Goal: Task Accomplishment & Management: Use online tool/utility

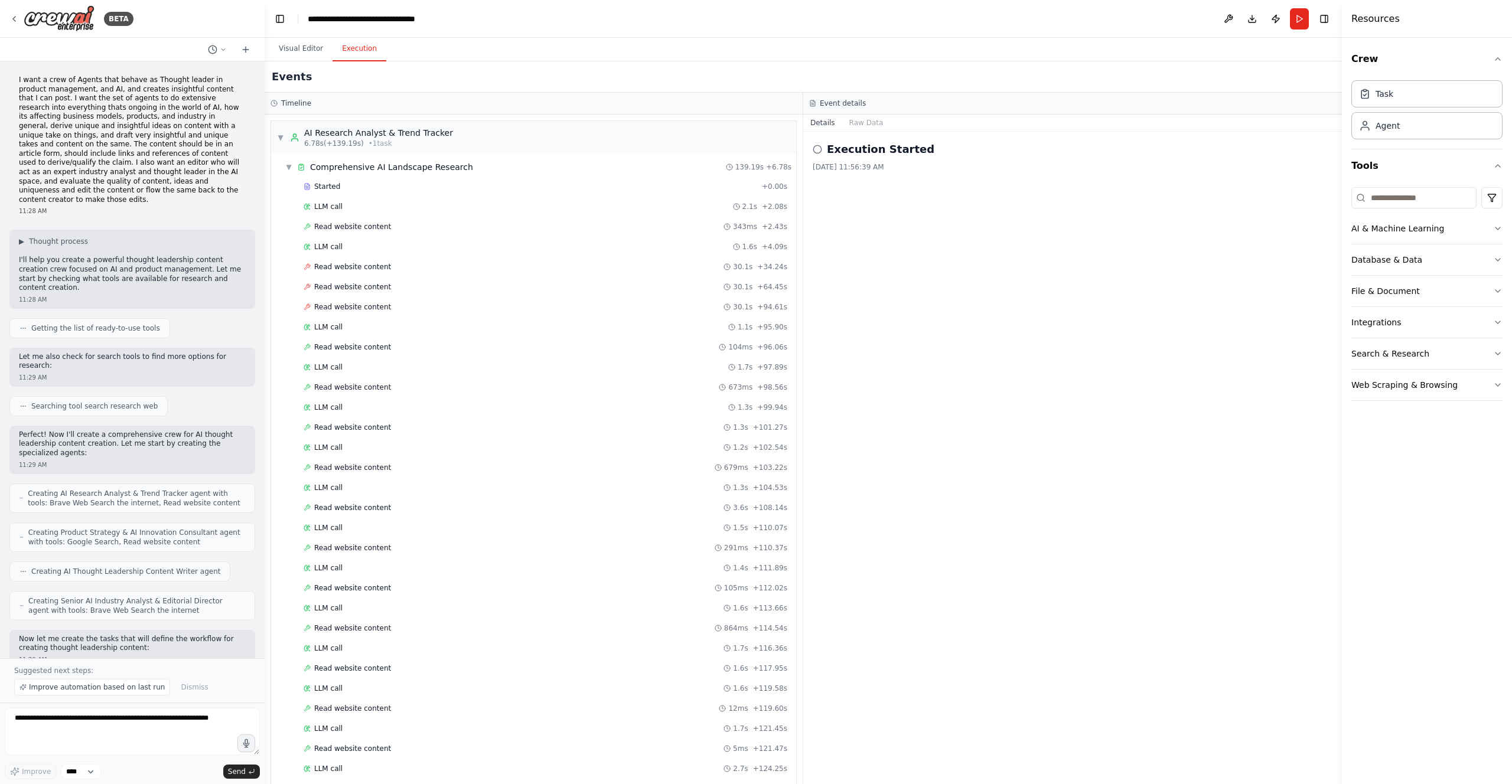
scroll to position [1176, 0]
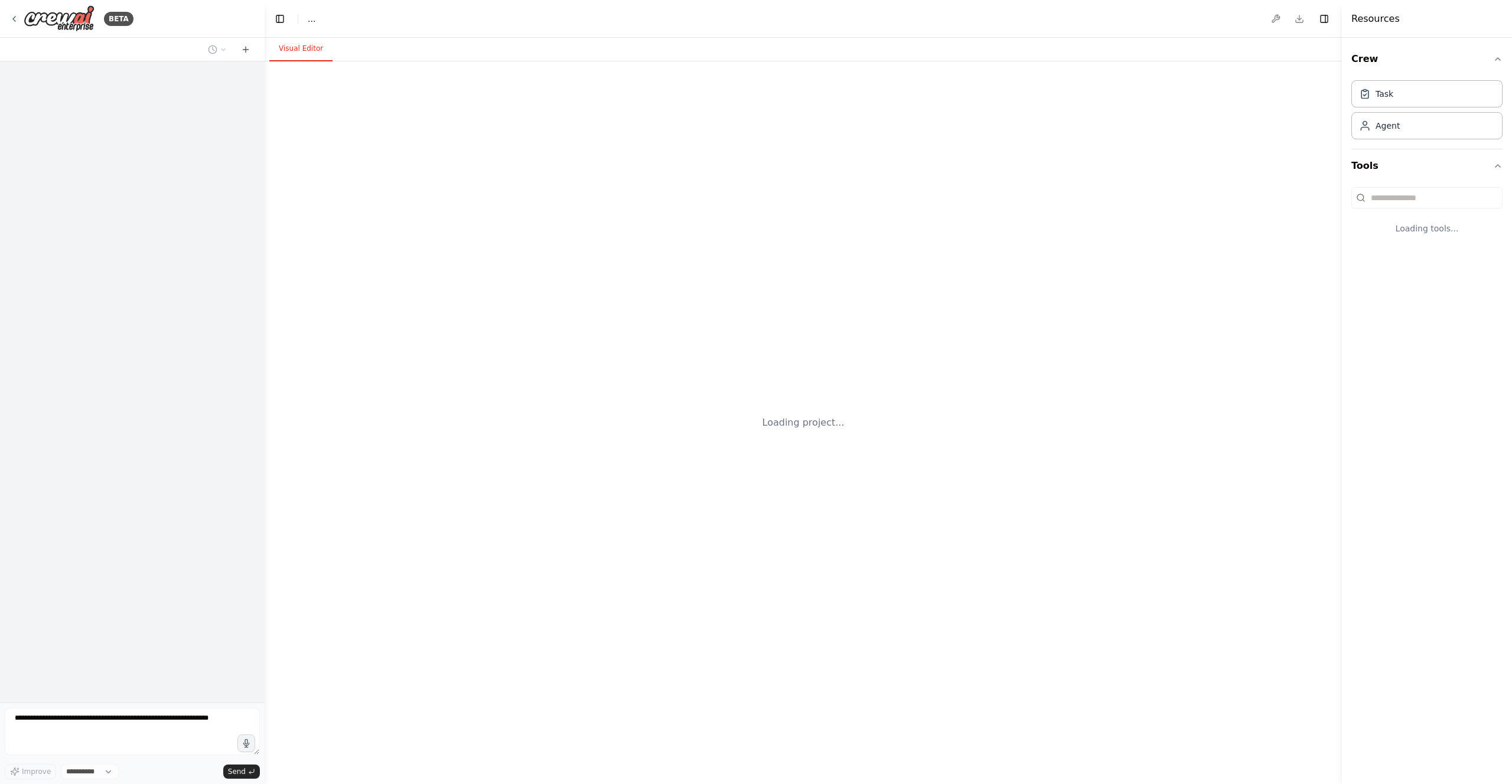
select select "****"
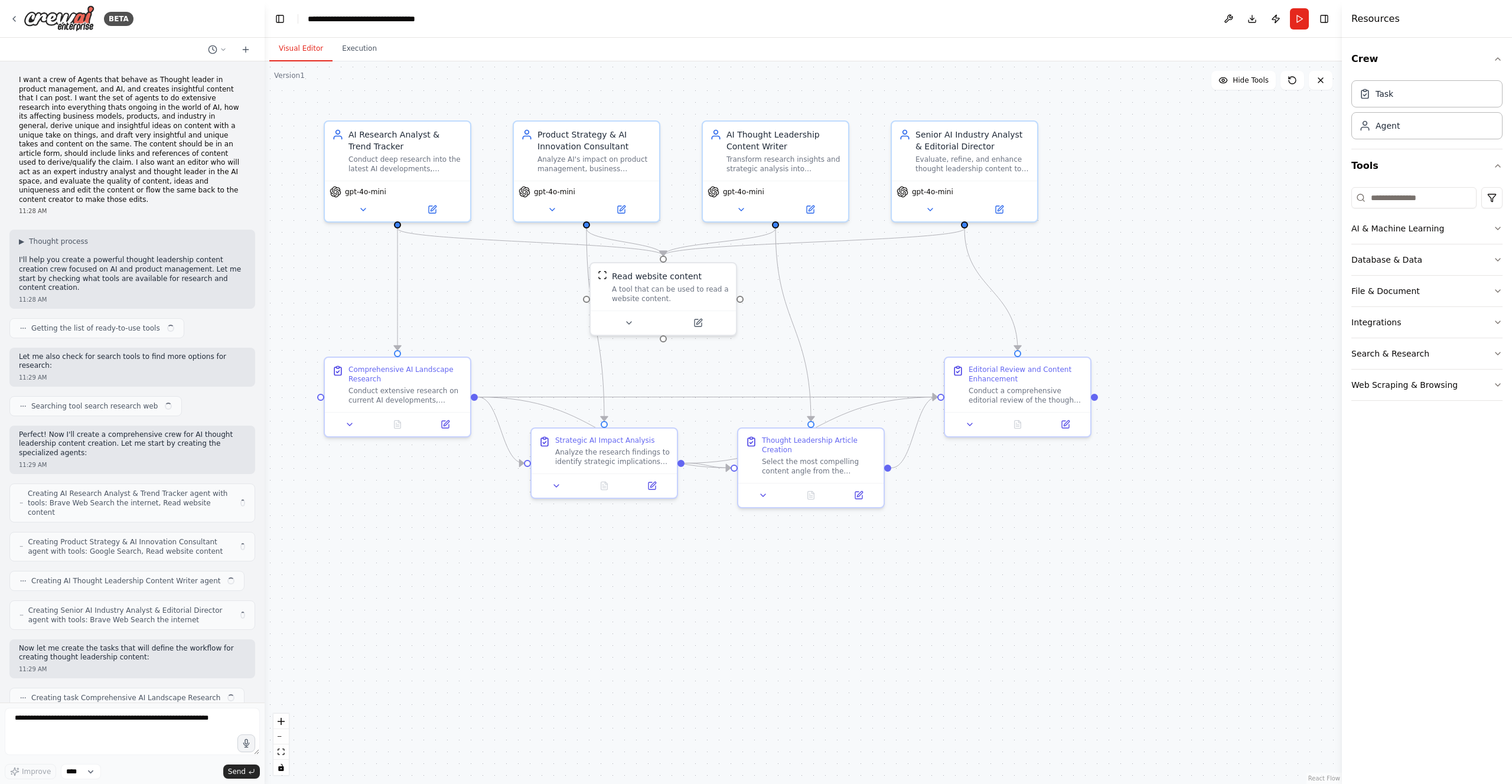
scroll to position [2048, 0]
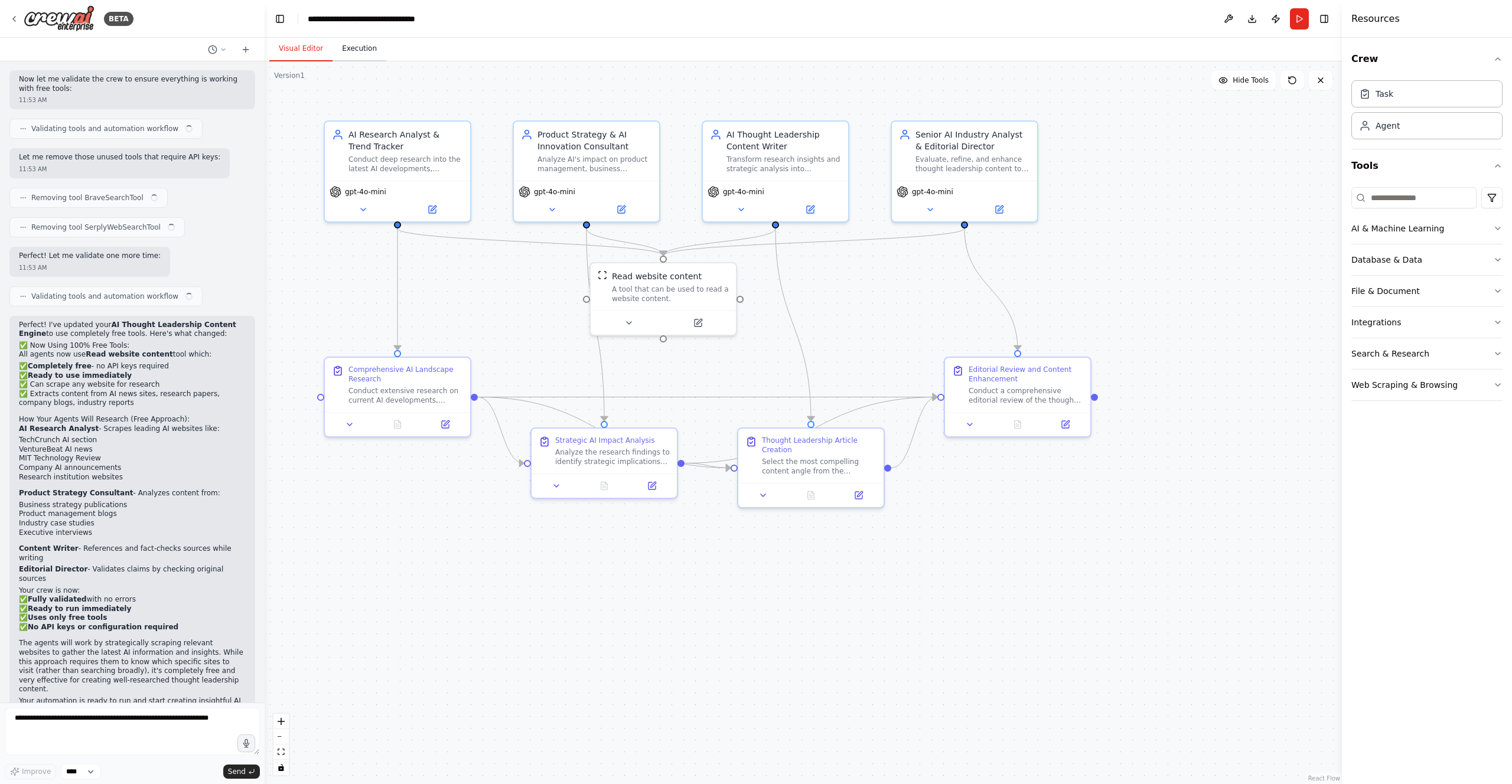
click at [346, 41] on button "Execution" at bounding box center [359, 49] width 54 height 24
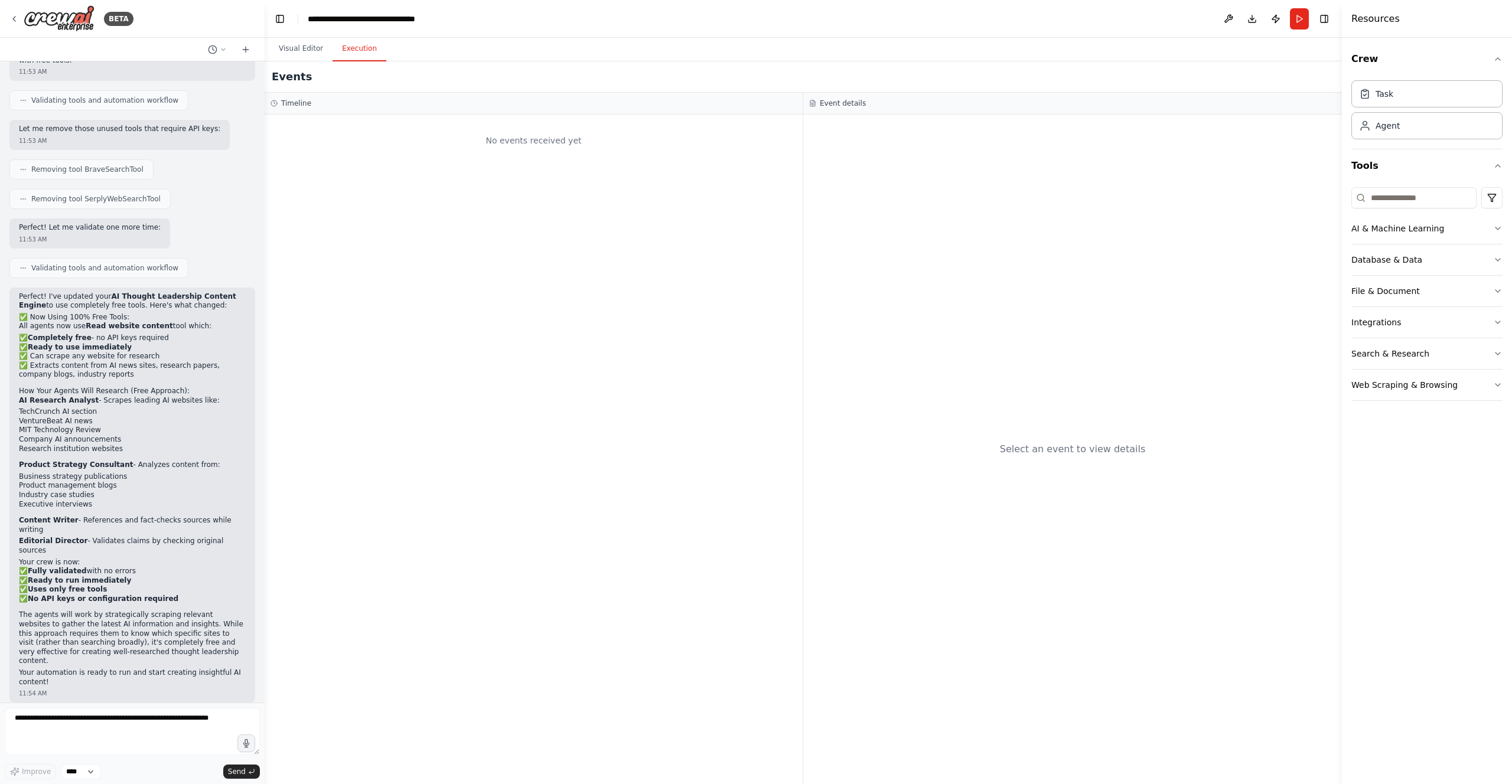
scroll to position [2029, 0]
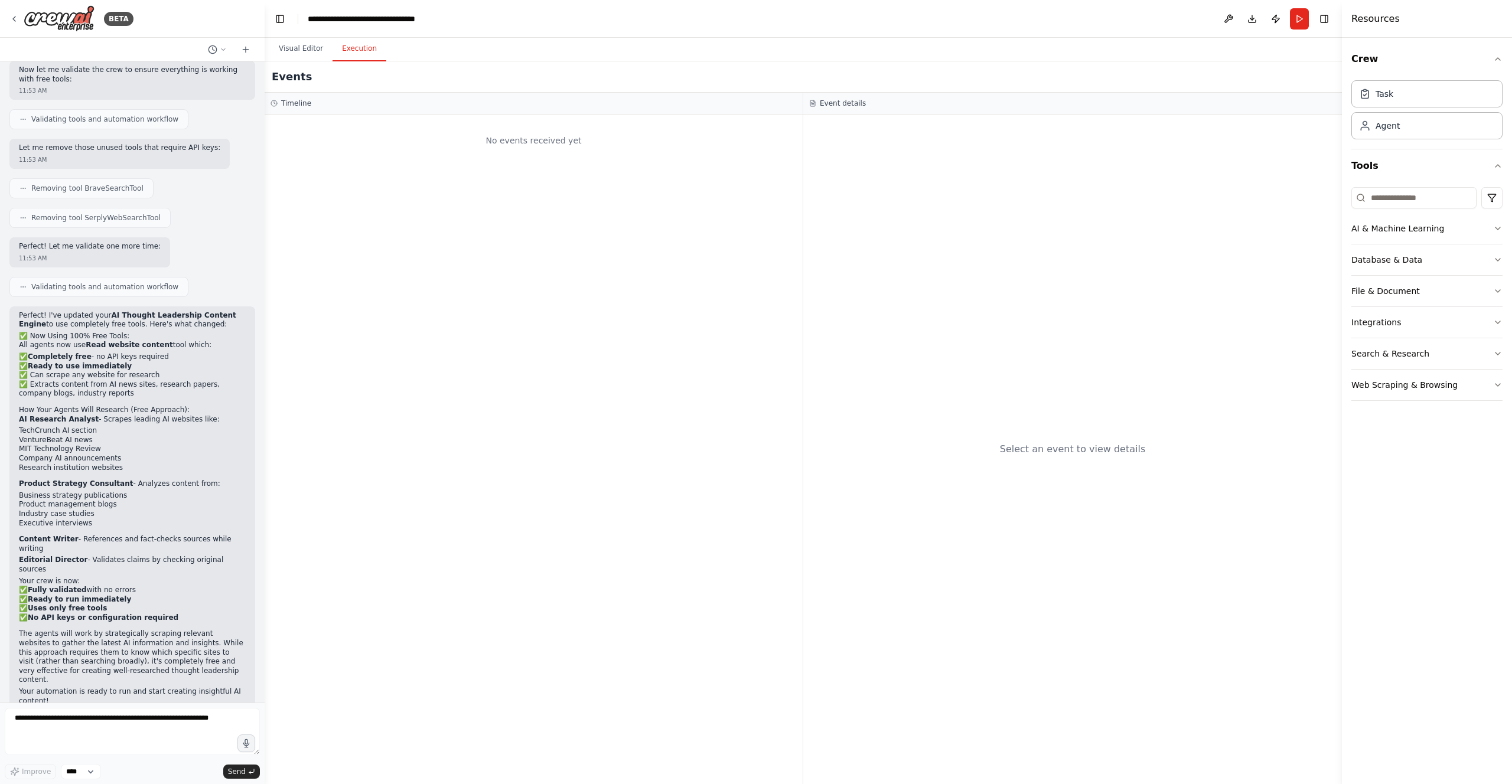
click at [598, 306] on div "No events received yet" at bounding box center [533, 449] width 538 height 669
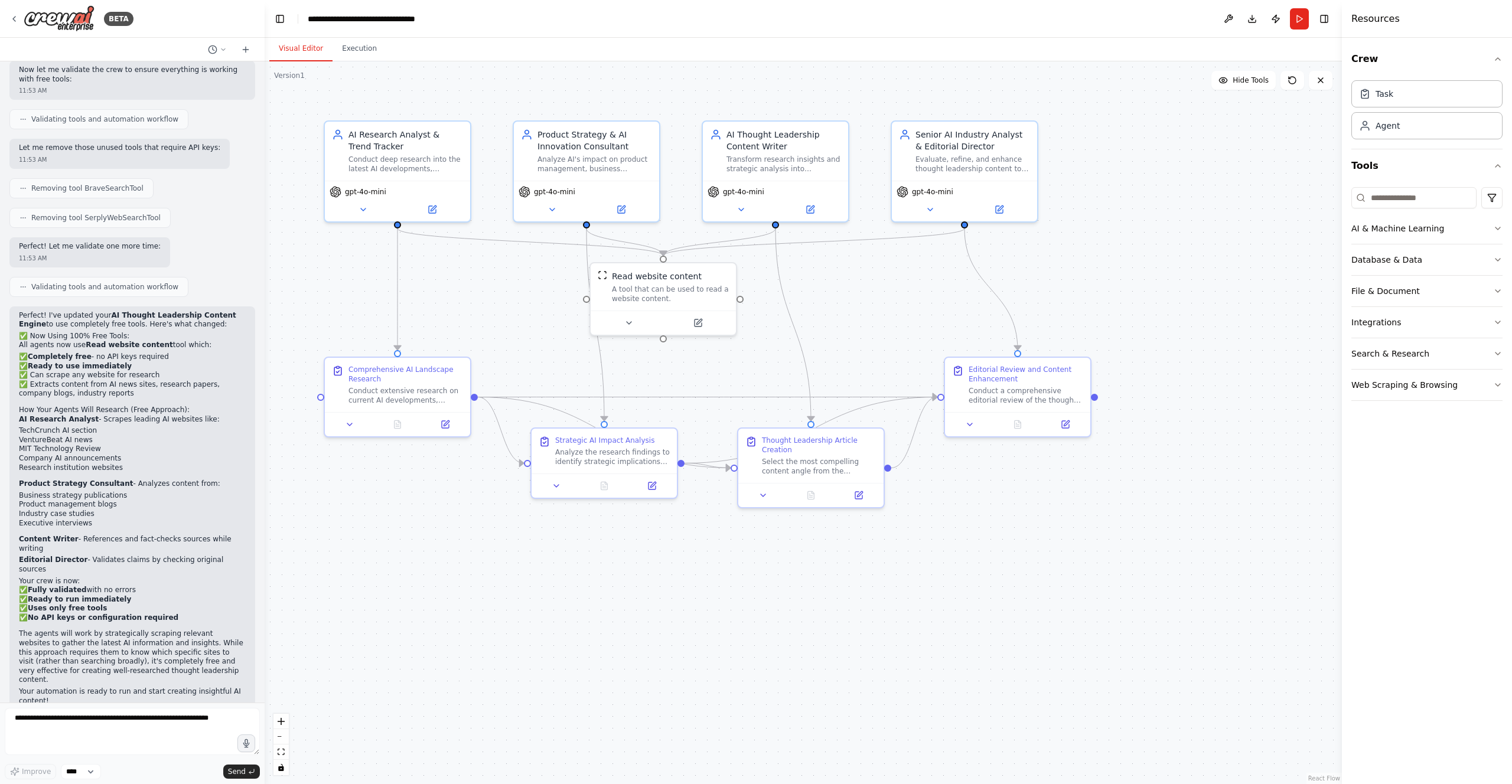
click at [292, 52] on button "Visual Editor" at bounding box center [301, 49] width 63 height 24
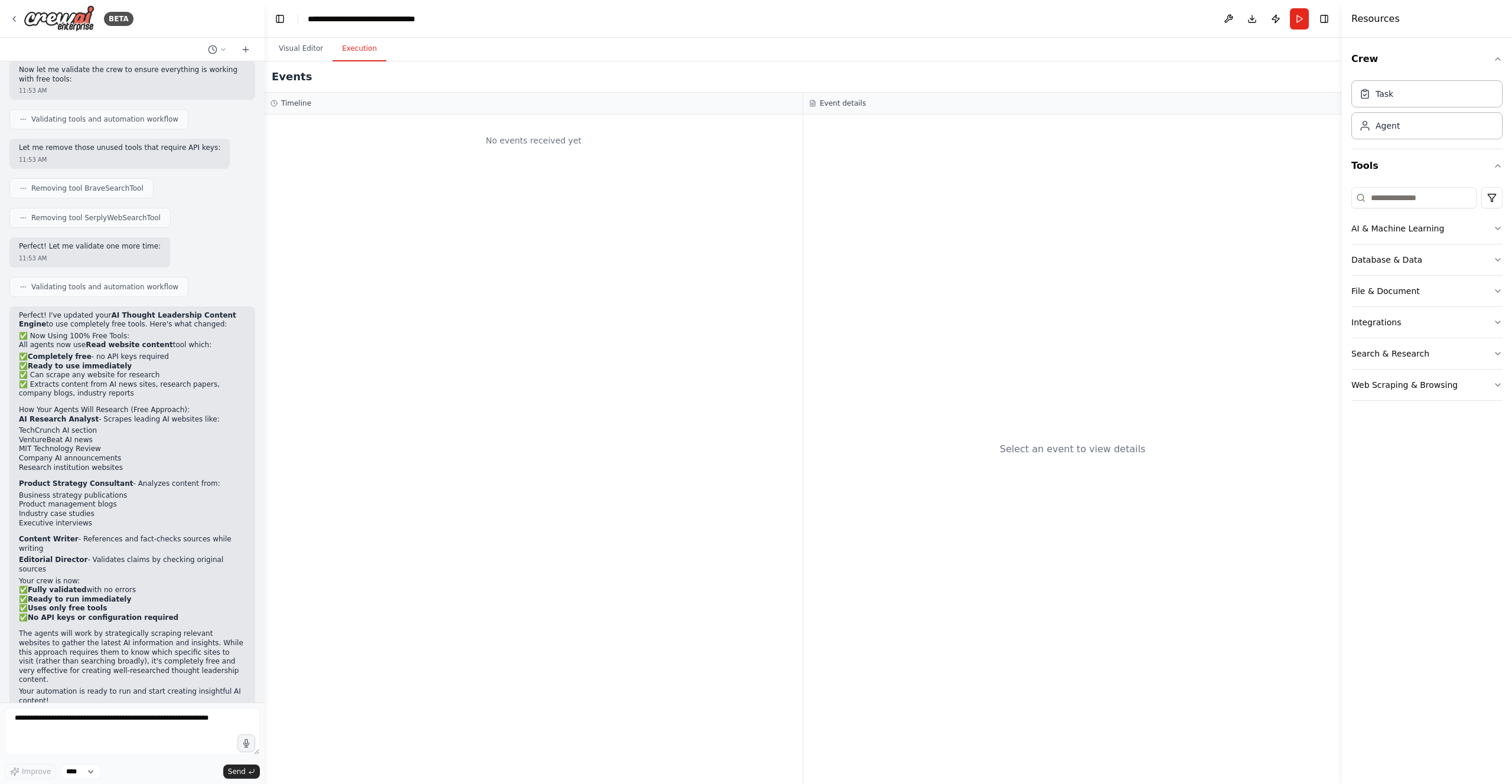
click at [346, 46] on button "Execution" at bounding box center [359, 49] width 54 height 24
click at [186, 509] on li "Industry case studies" at bounding box center [132, 514] width 227 height 10
click at [1321, 21] on button "Toggle Right Sidebar" at bounding box center [1324, 19] width 17 height 17
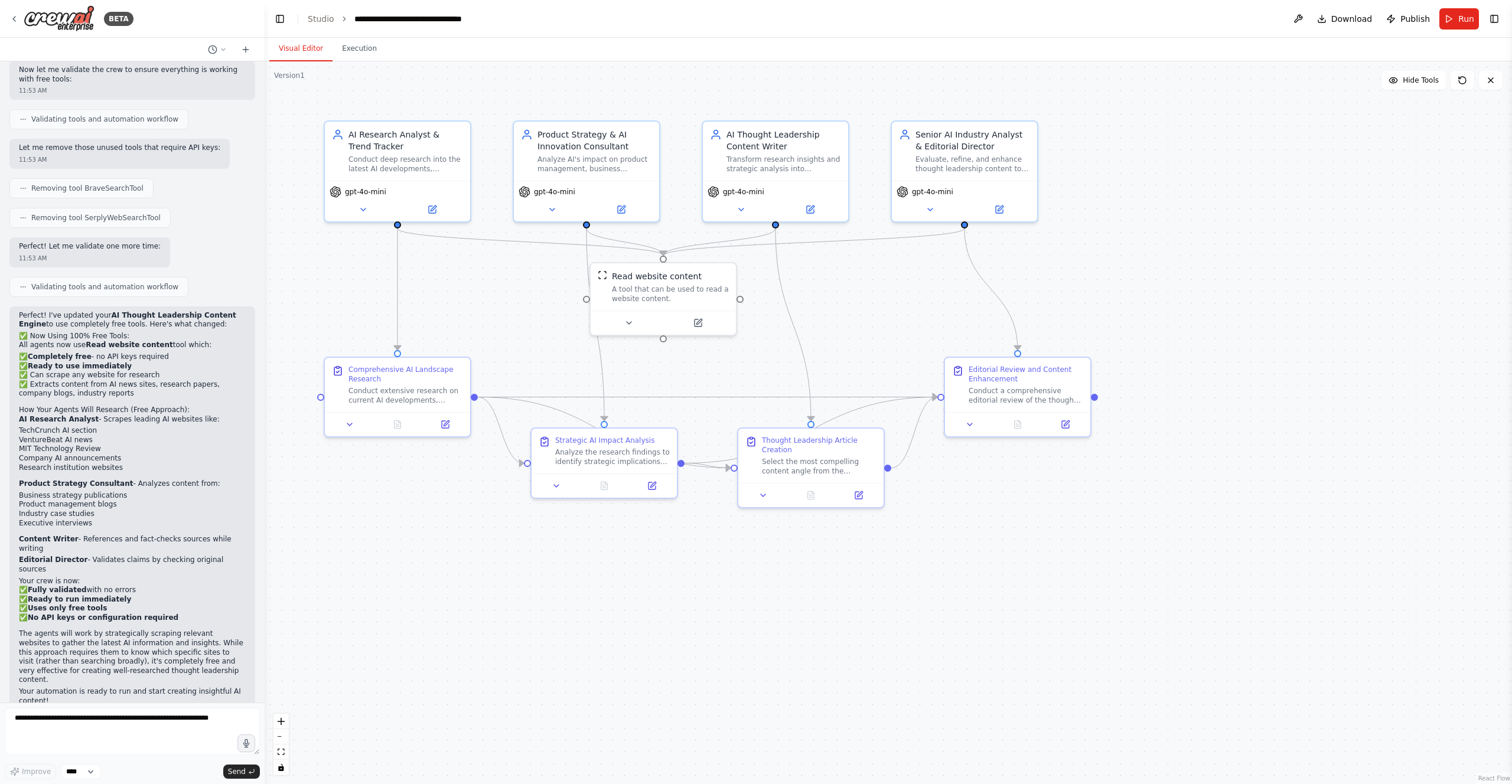
click at [311, 54] on button "Visual Editor" at bounding box center [301, 49] width 63 height 24
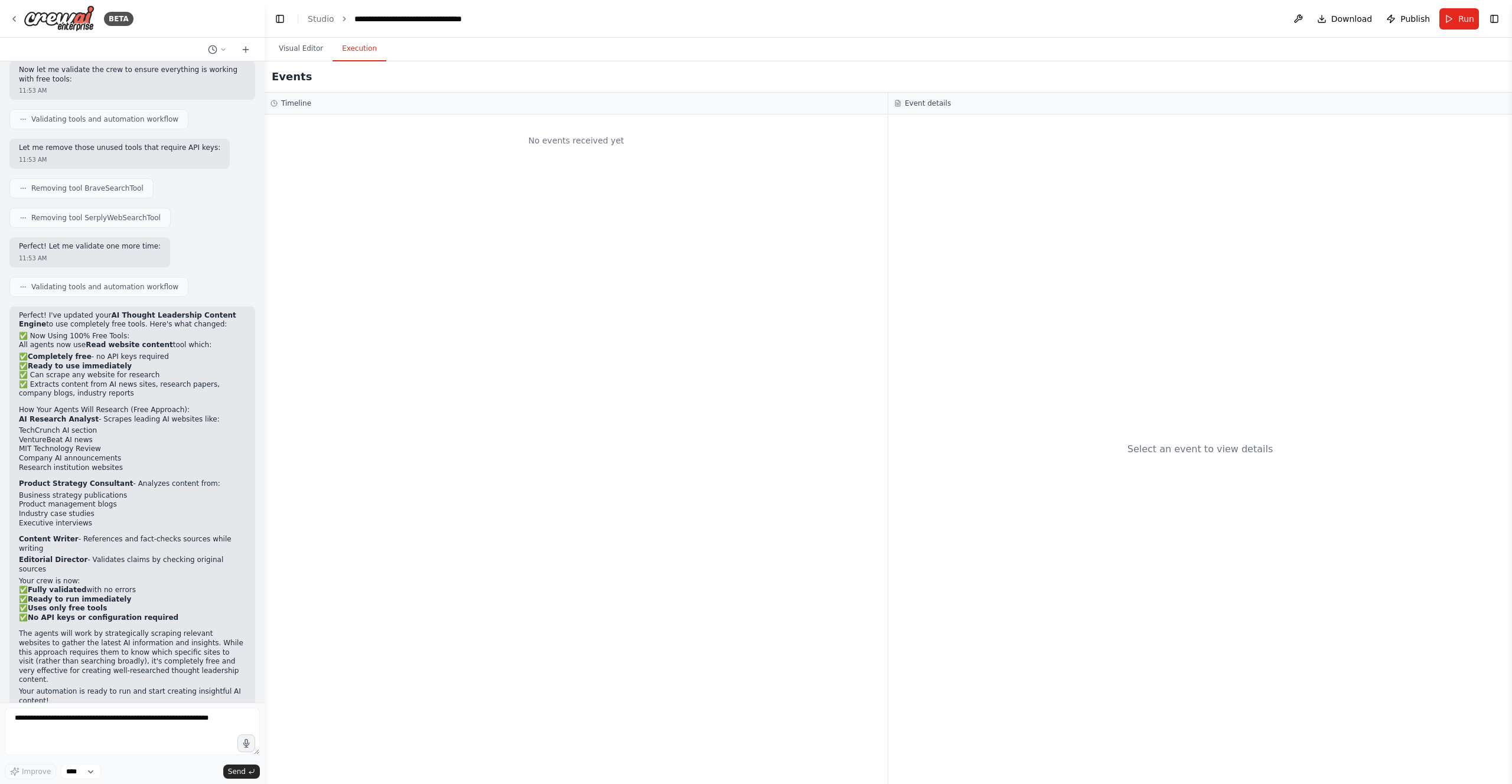
click at [353, 51] on button "Execution" at bounding box center [359, 49] width 54 height 24
click at [323, 179] on div "No events received yet" at bounding box center [576, 449] width 623 height 669
click at [279, 17] on button "Toggle Left Sidebar" at bounding box center [280, 19] width 17 height 17
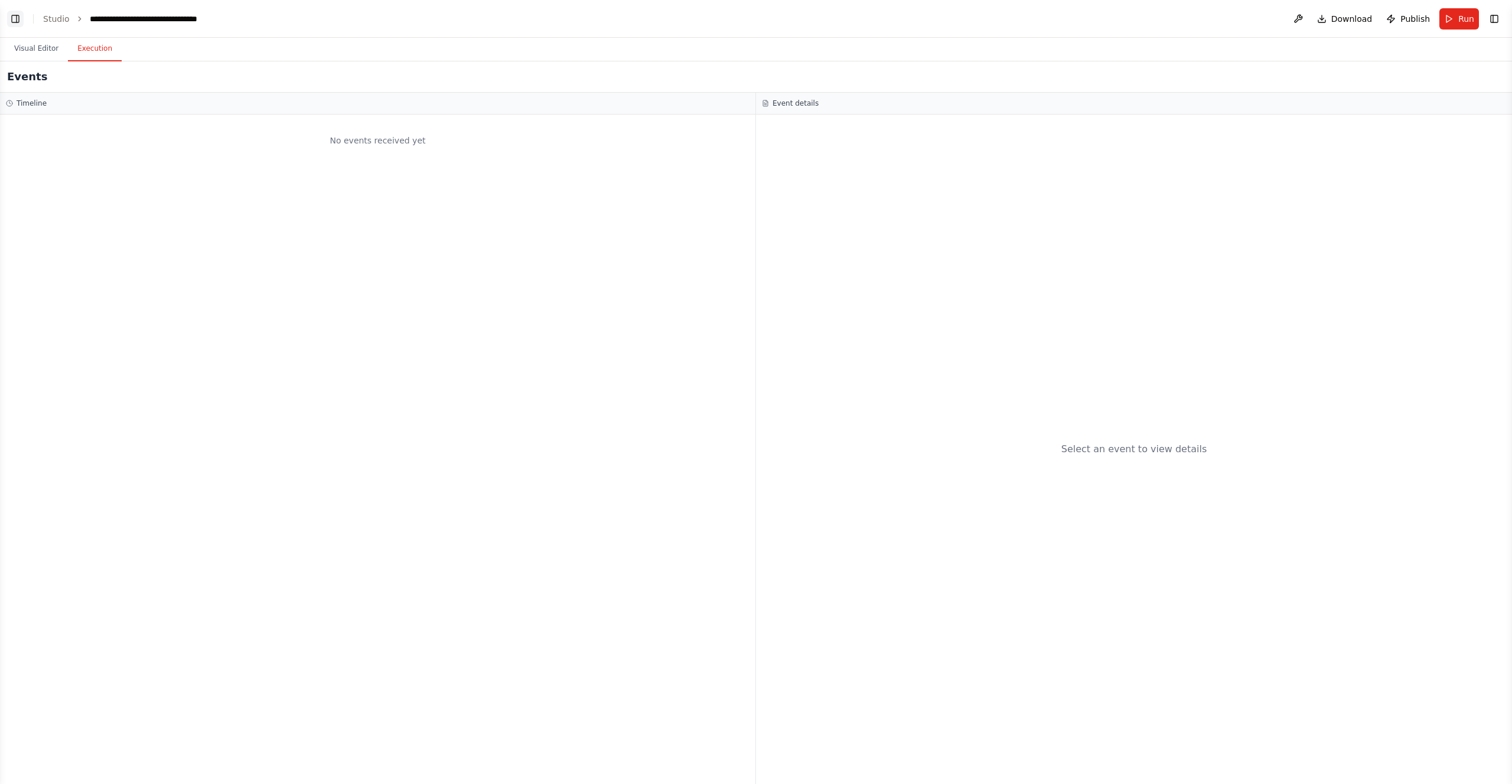
click at [8, 21] on button "Toggle Left Sidebar" at bounding box center [15, 19] width 17 height 17
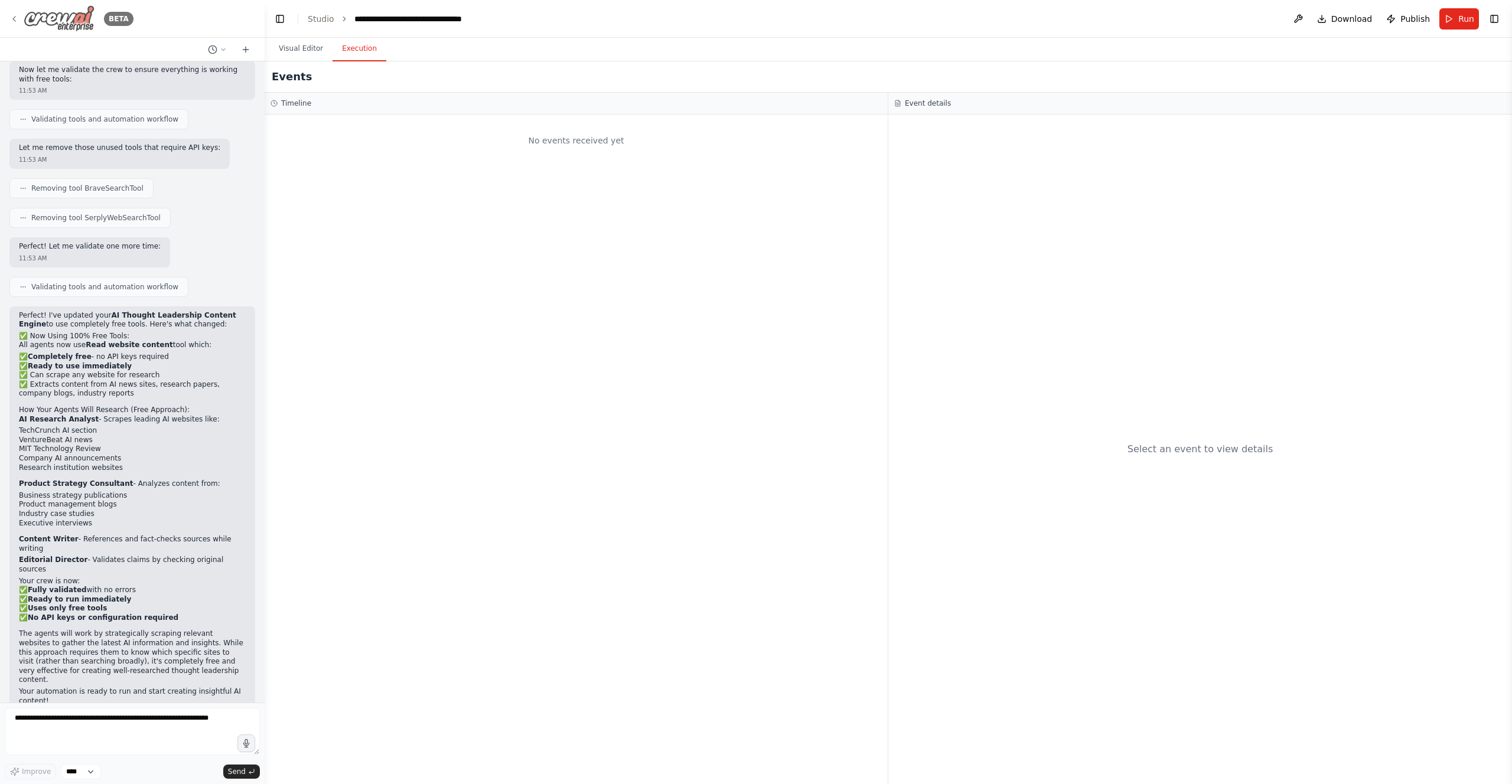
click at [17, 22] on icon at bounding box center [14, 19] width 10 height 10
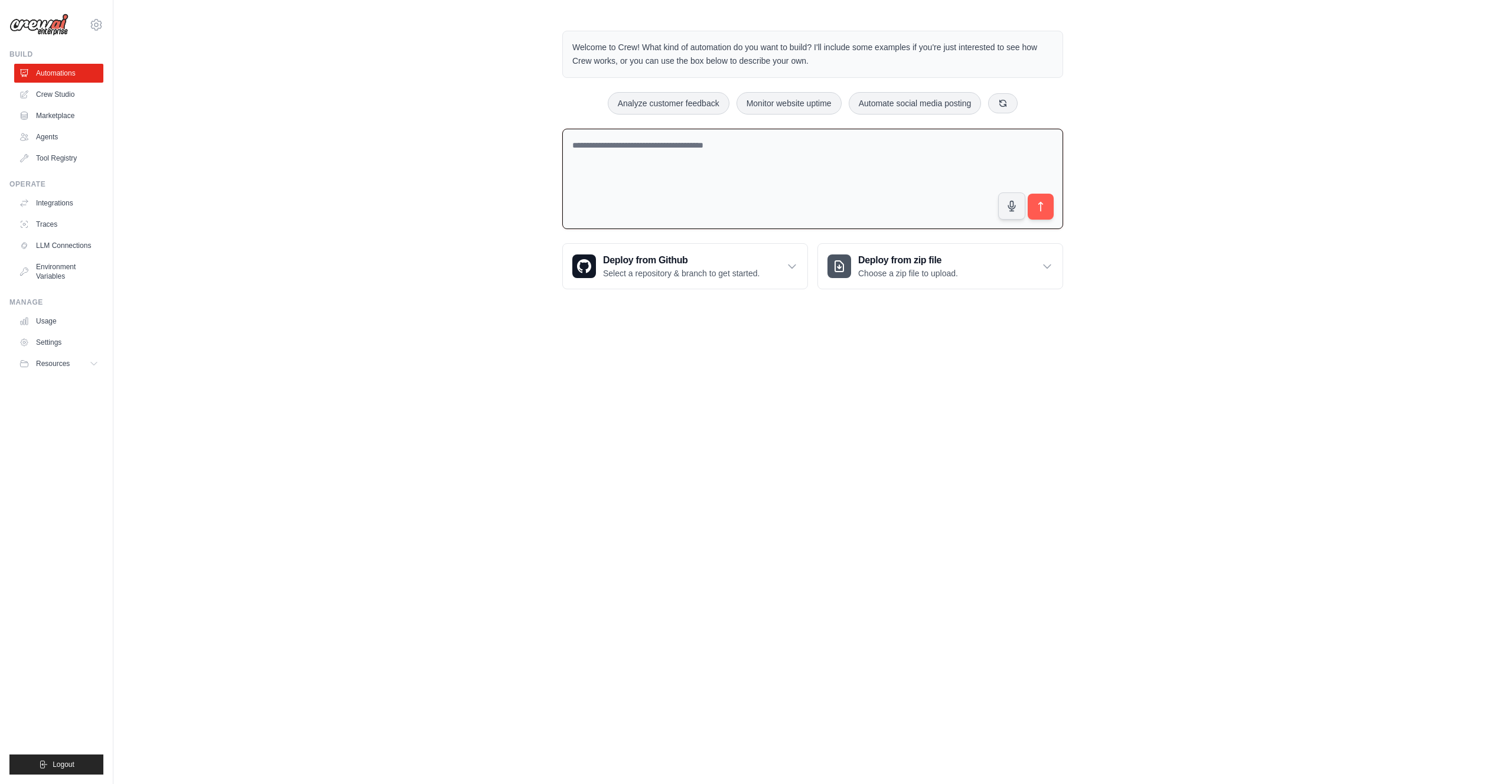
click at [261, 204] on div "Welcome to Crew! What kind of automation do you want to build? I'll include som…" at bounding box center [813, 160] width 1398 height 297
click at [47, 215] on link "Traces" at bounding box center [60, 224] width 89 height 19
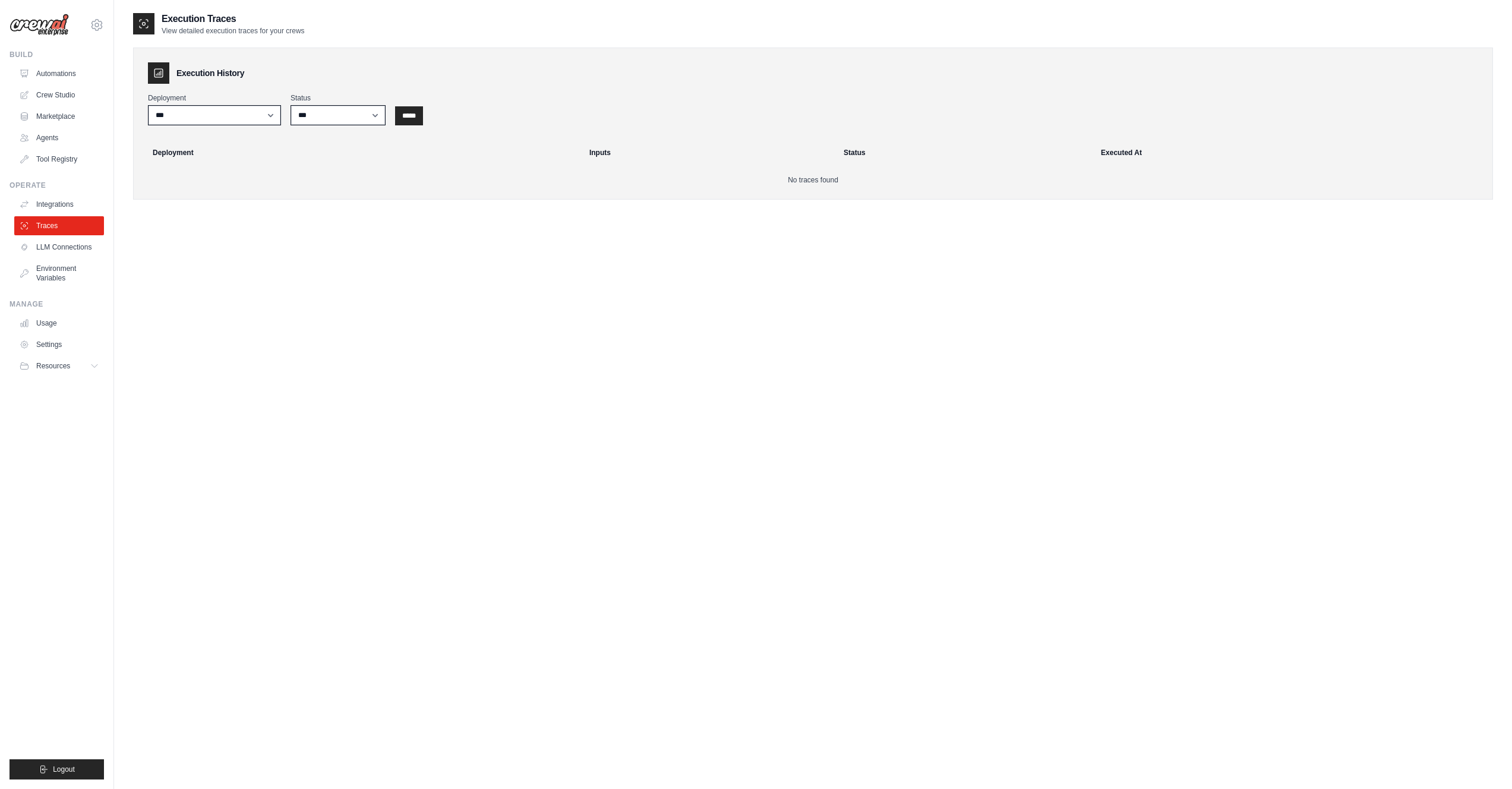
click at [400, 247] on div "Execution Traces View detailed execution traces for your crews Execution Histor…" at bounding box center [813, 406] width 1360 height 789
click at [66, 245] on link "LLM Connections" at bounding box center [60, 247] width 90 height 19
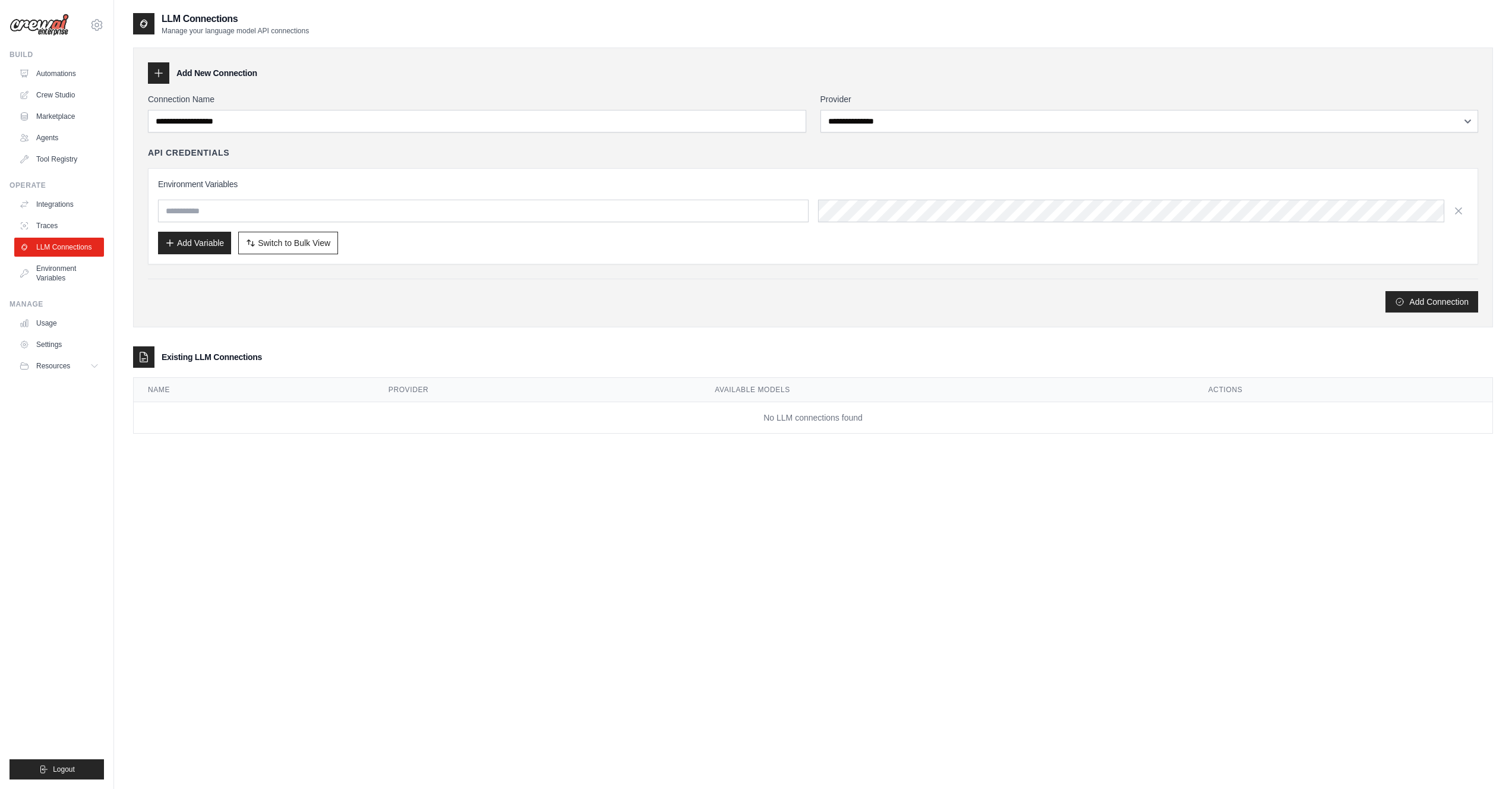
click at [54, 275] on link "Environment Variables" at bounding box center [59, 273] width 90 height 29
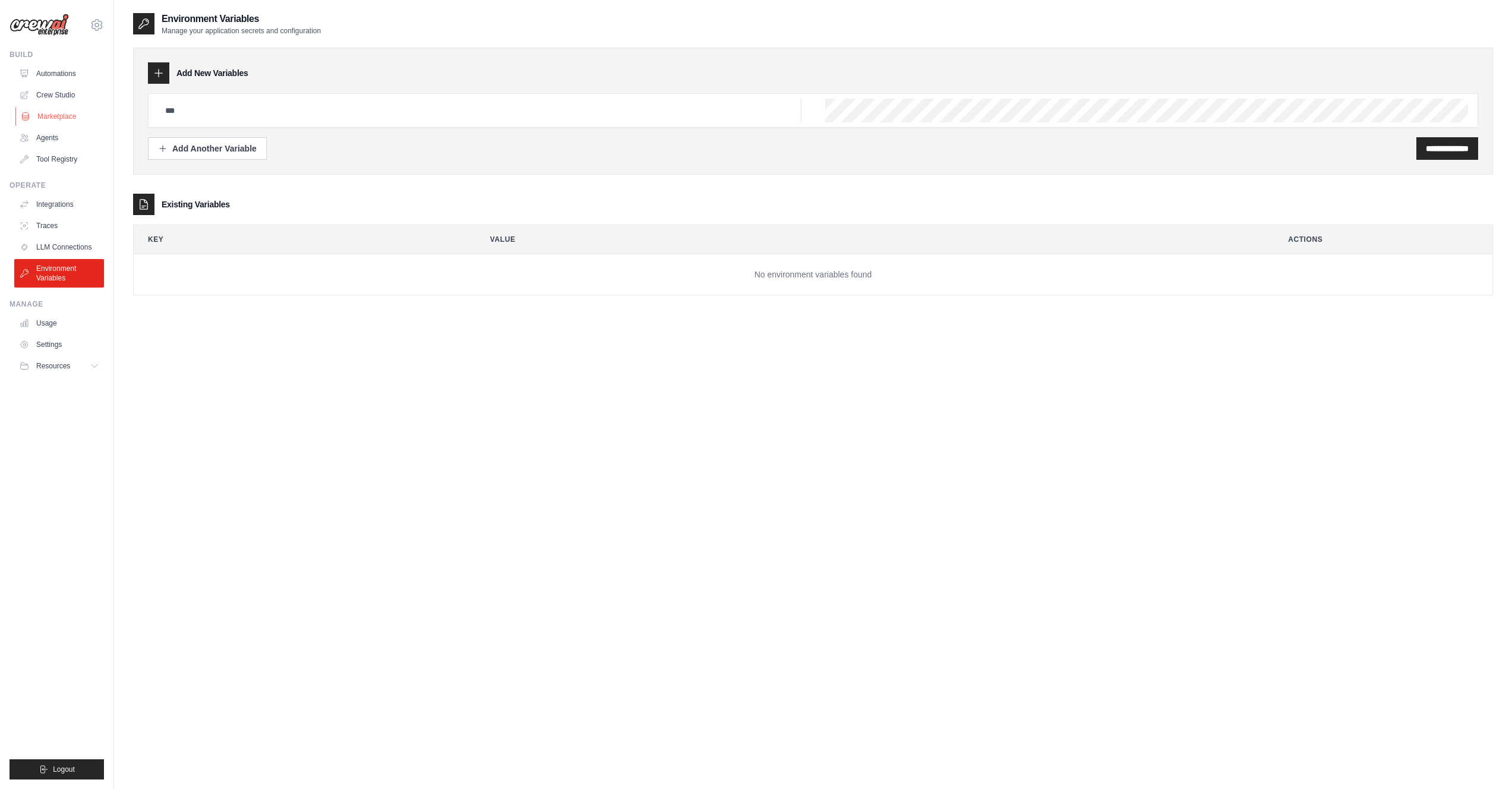
click at [60, 114] on link "Marketplace" at bounding box center [60, 116] width 90 height 19
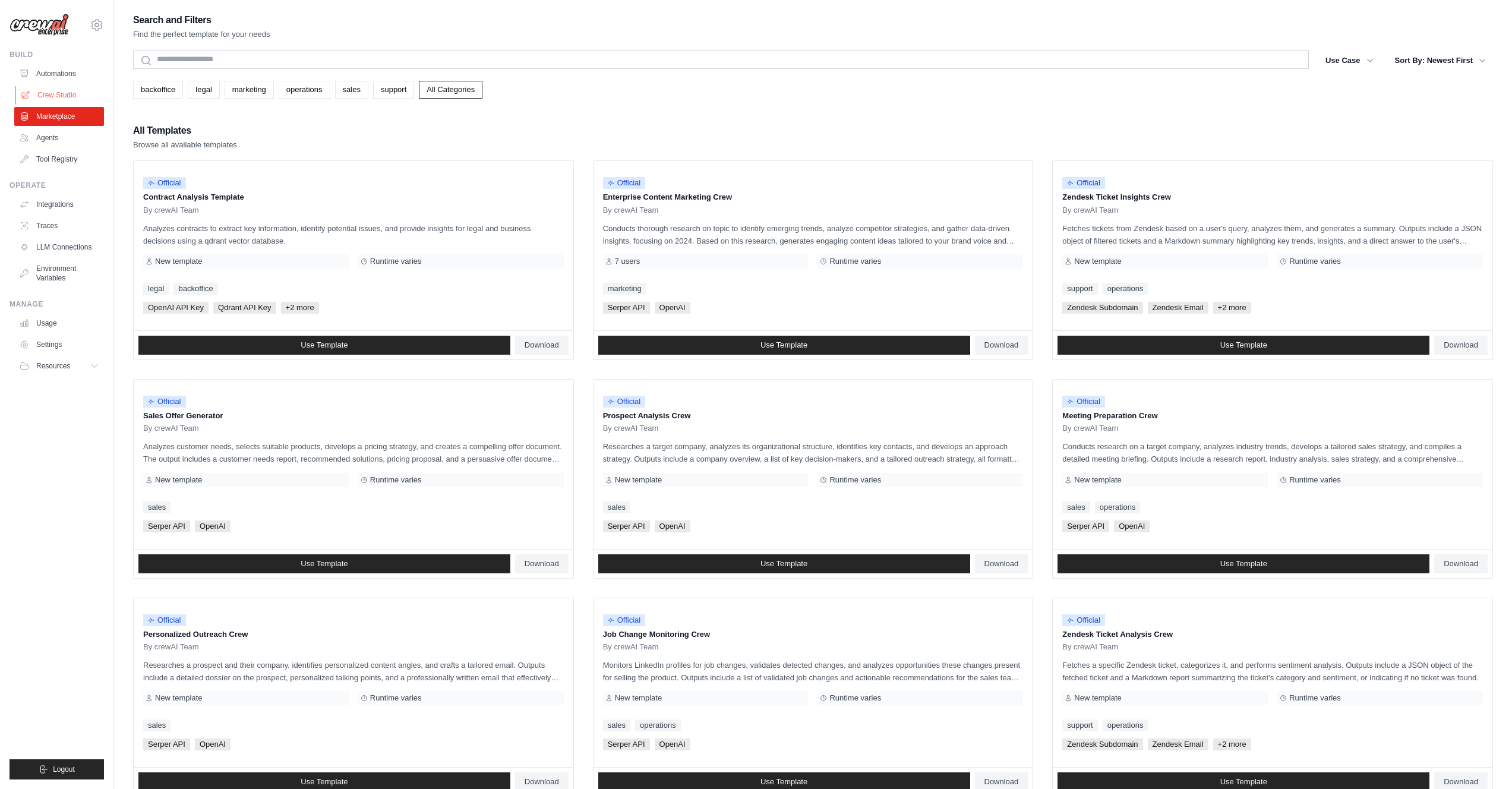
click at [59, 90] on link "Crew Studio" at bounding box center [60, 95] width 90 height 19
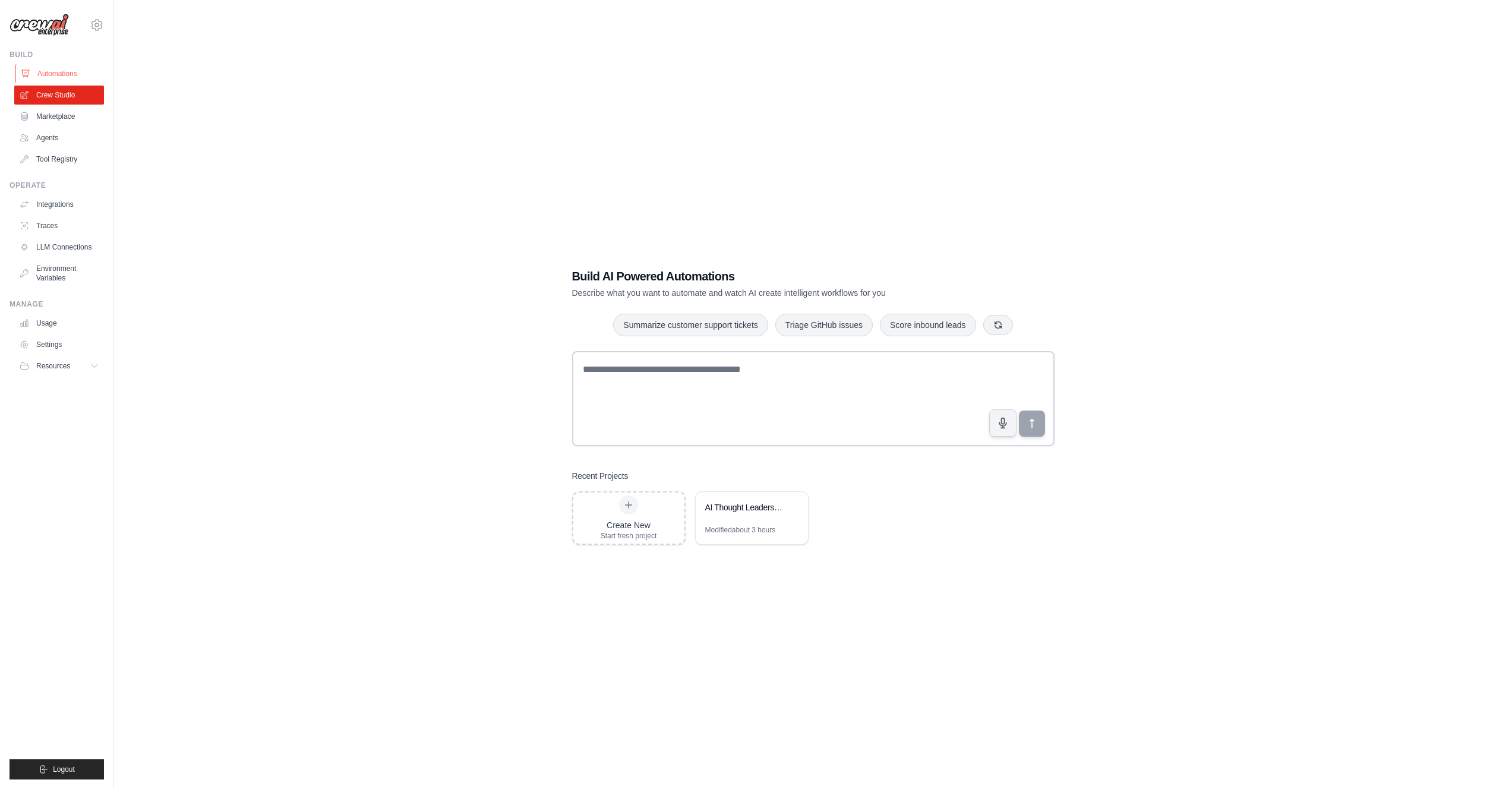
click at [60, 70] on link "Automations" at bounding box center [60, 73] width 90 height 19
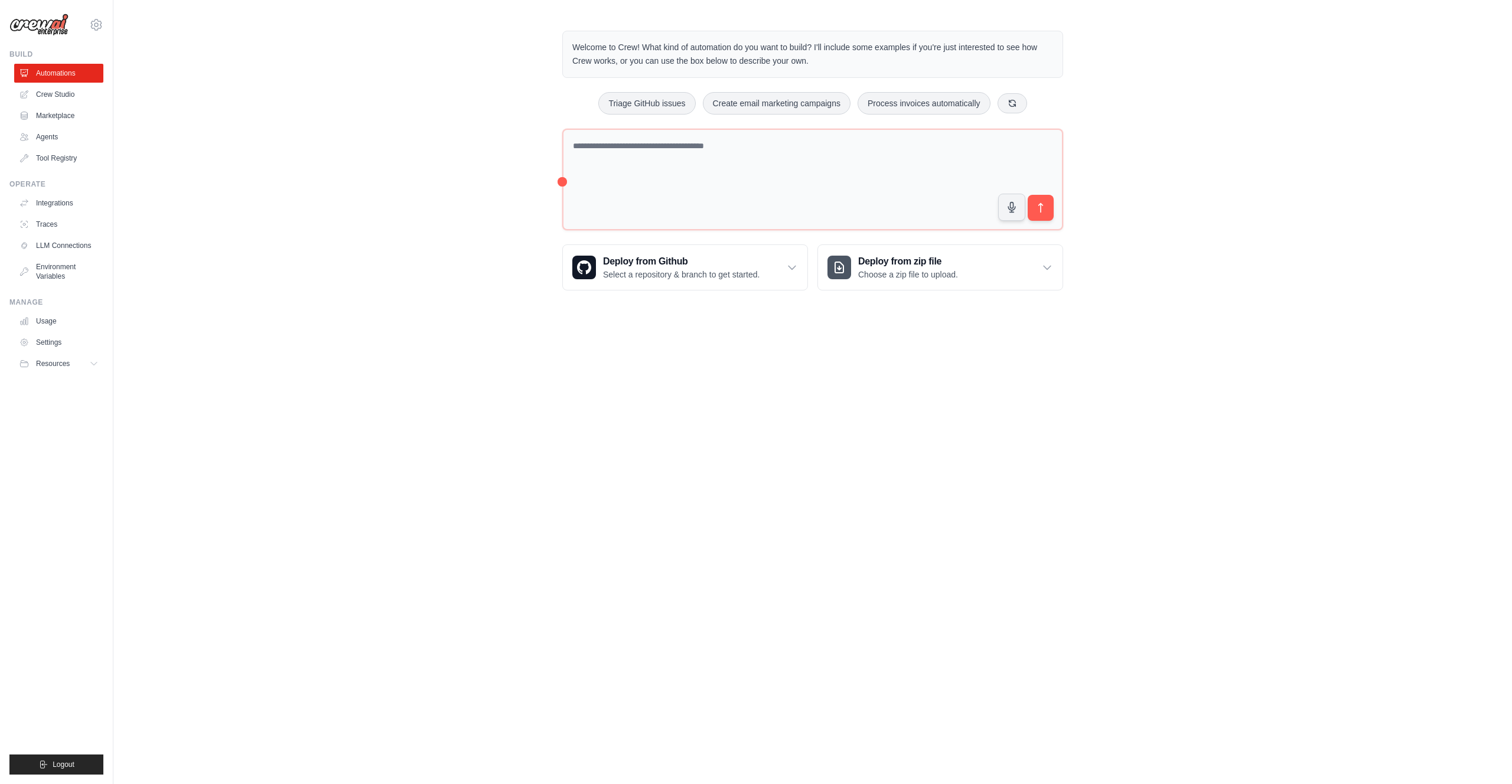
click at [56, 96] on link "Crew Studio" at bounding box center [59, 94] width 89 height 19
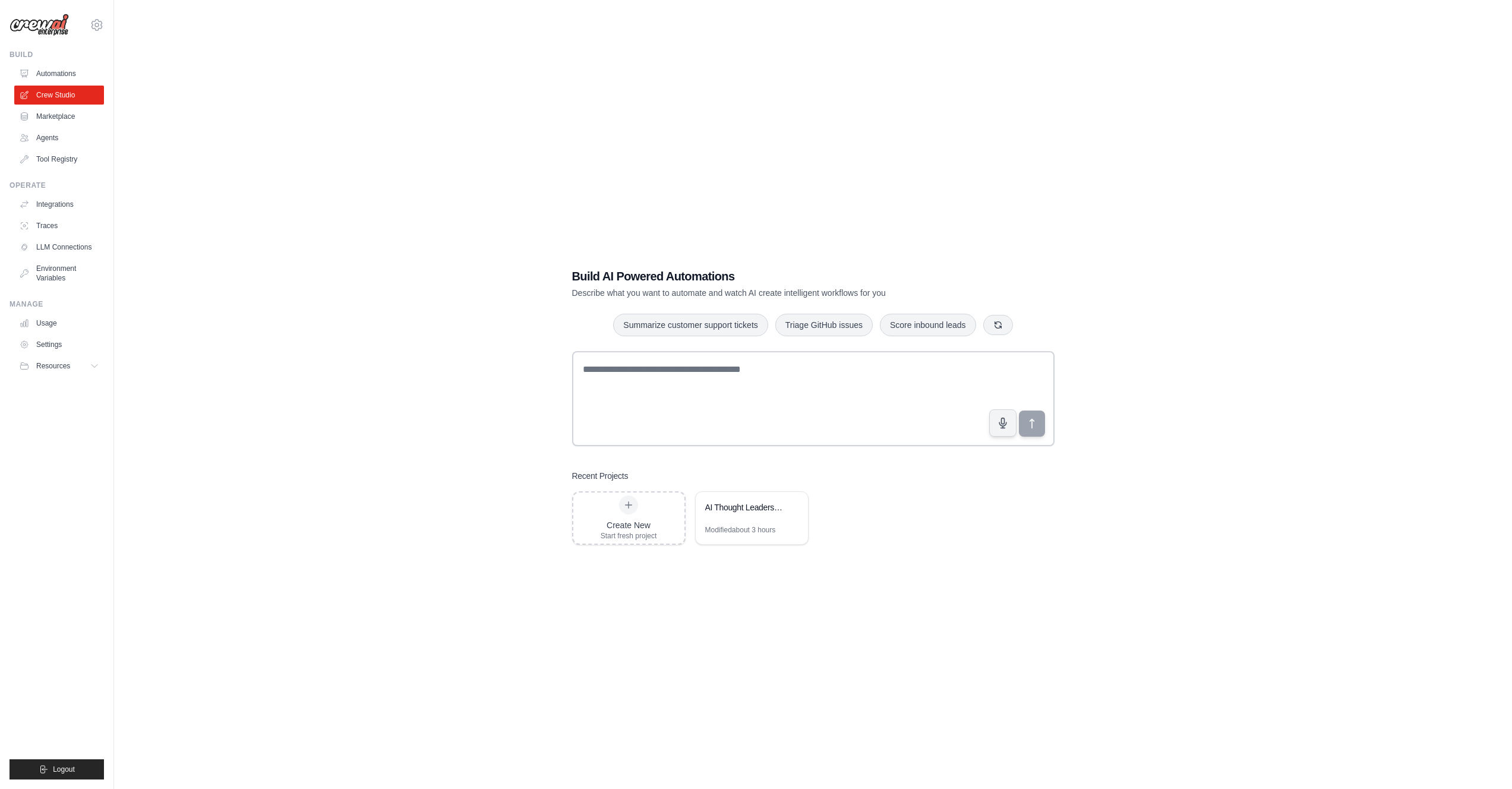
click at [285, 281] on div "Build AI Powered Automations Describe what you want to automate and watch AI cr…" at bounding box center [813, 406] width 1360 height 789
click at [77, 68] on link "Automations" at bounding box center [60, 73] width 90 height 19
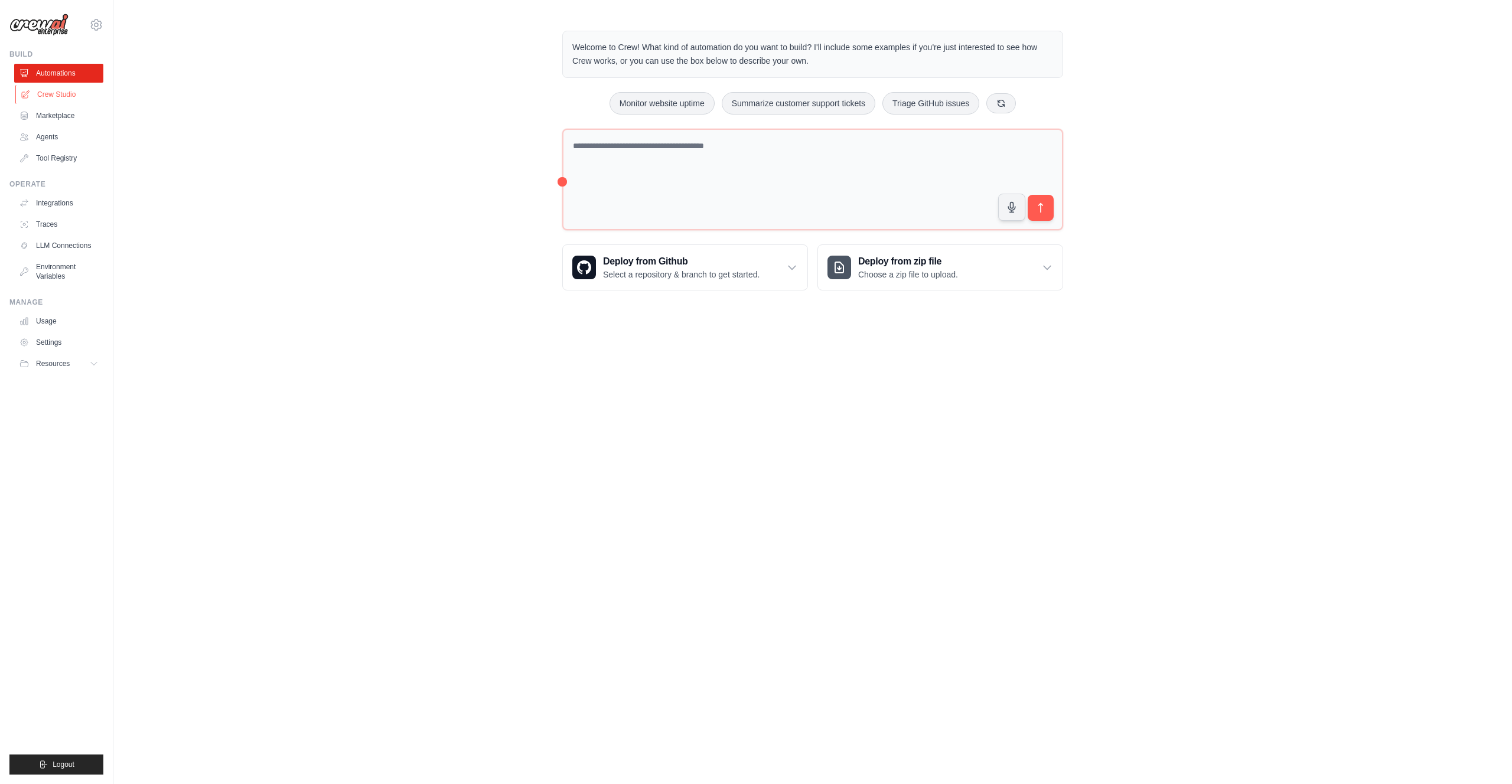
click at [68, 95] on link "Crew Studio" at bounding box center [60, 94] width 89 height 19
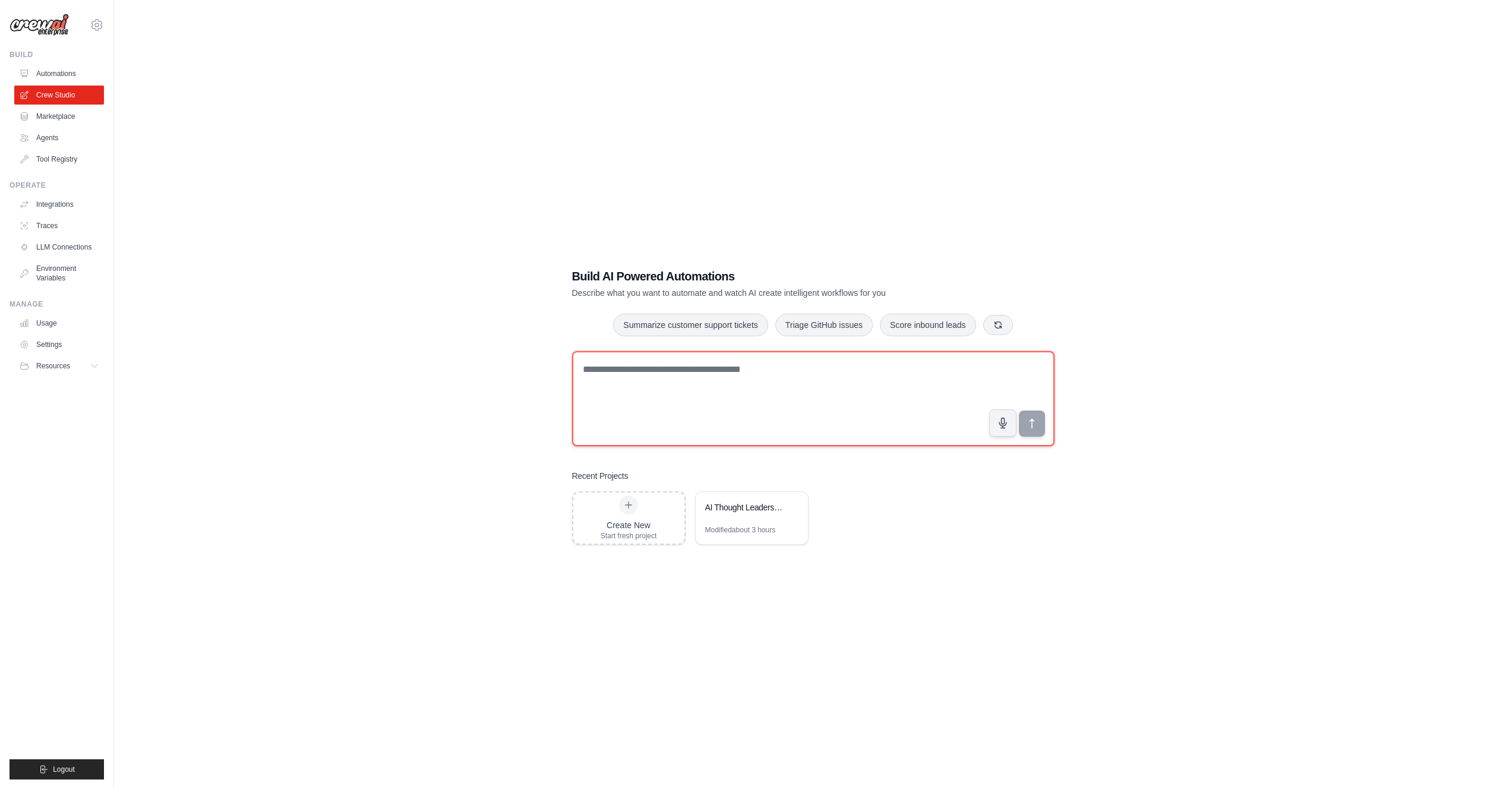
click at [687, 361] on textarea at bounding box center [814, 398] width 483 height 95
paste textarea "**********"
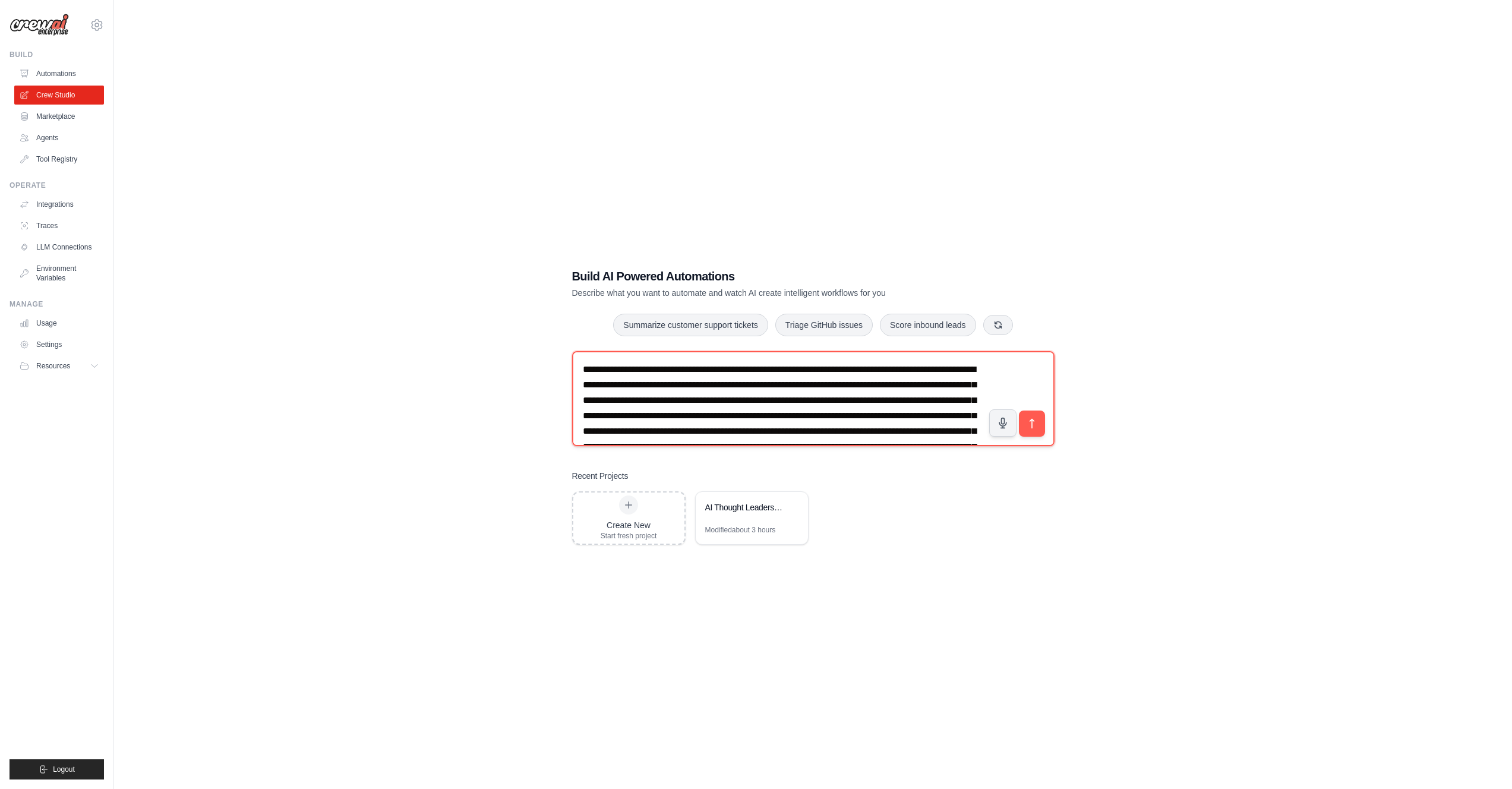
scroll to position [69, 0]
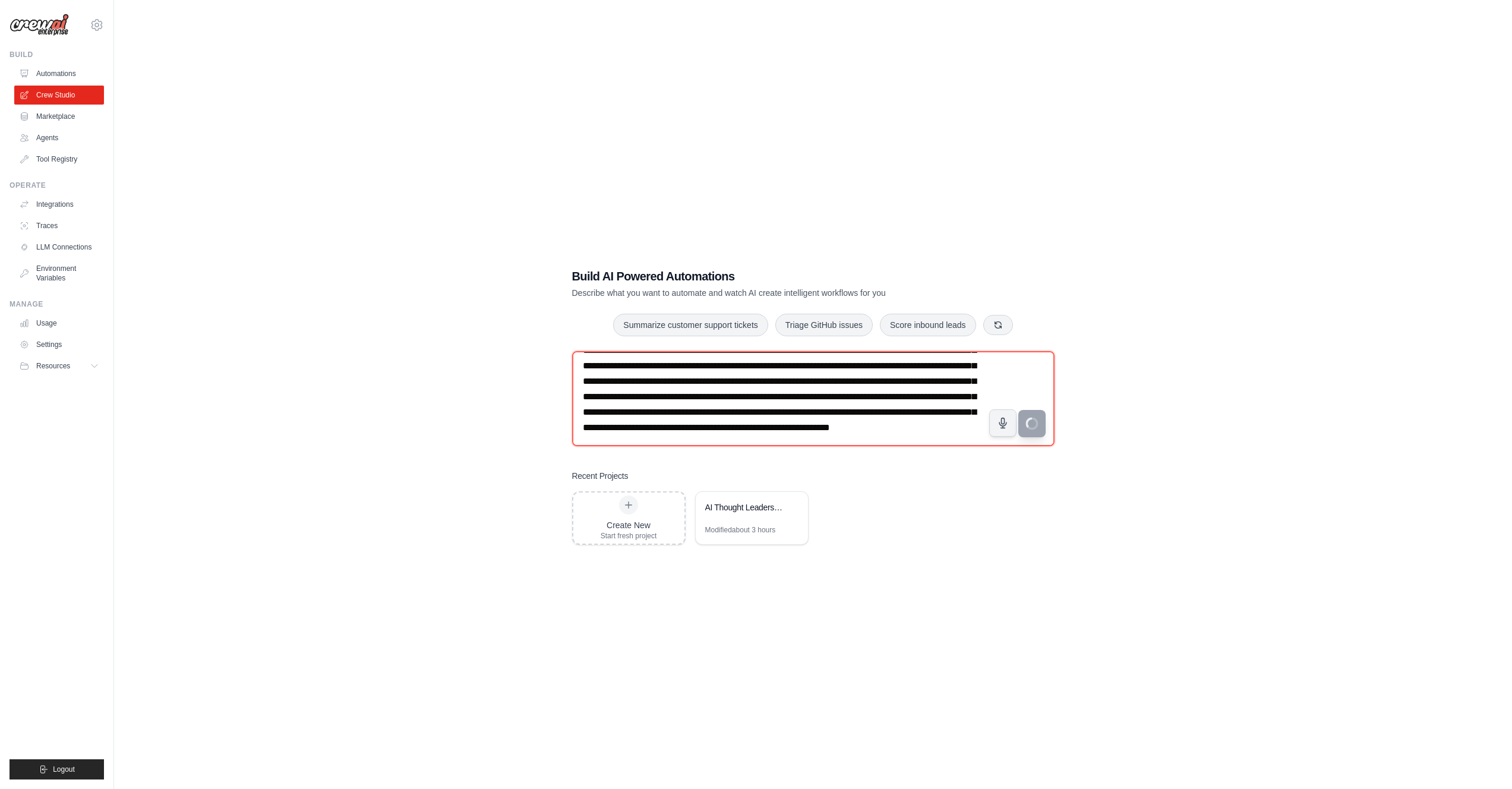
type textarea "**********"
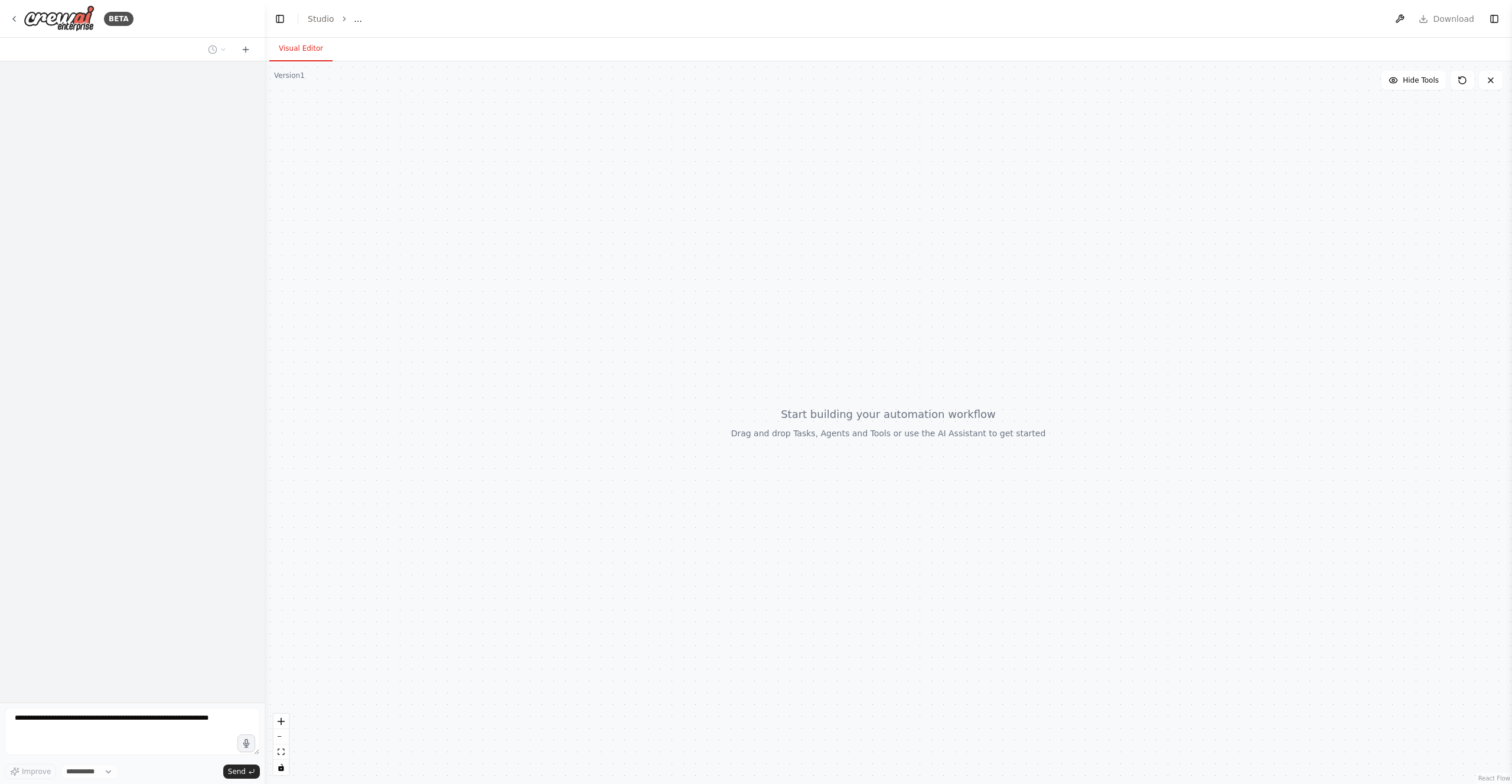
select select "****"
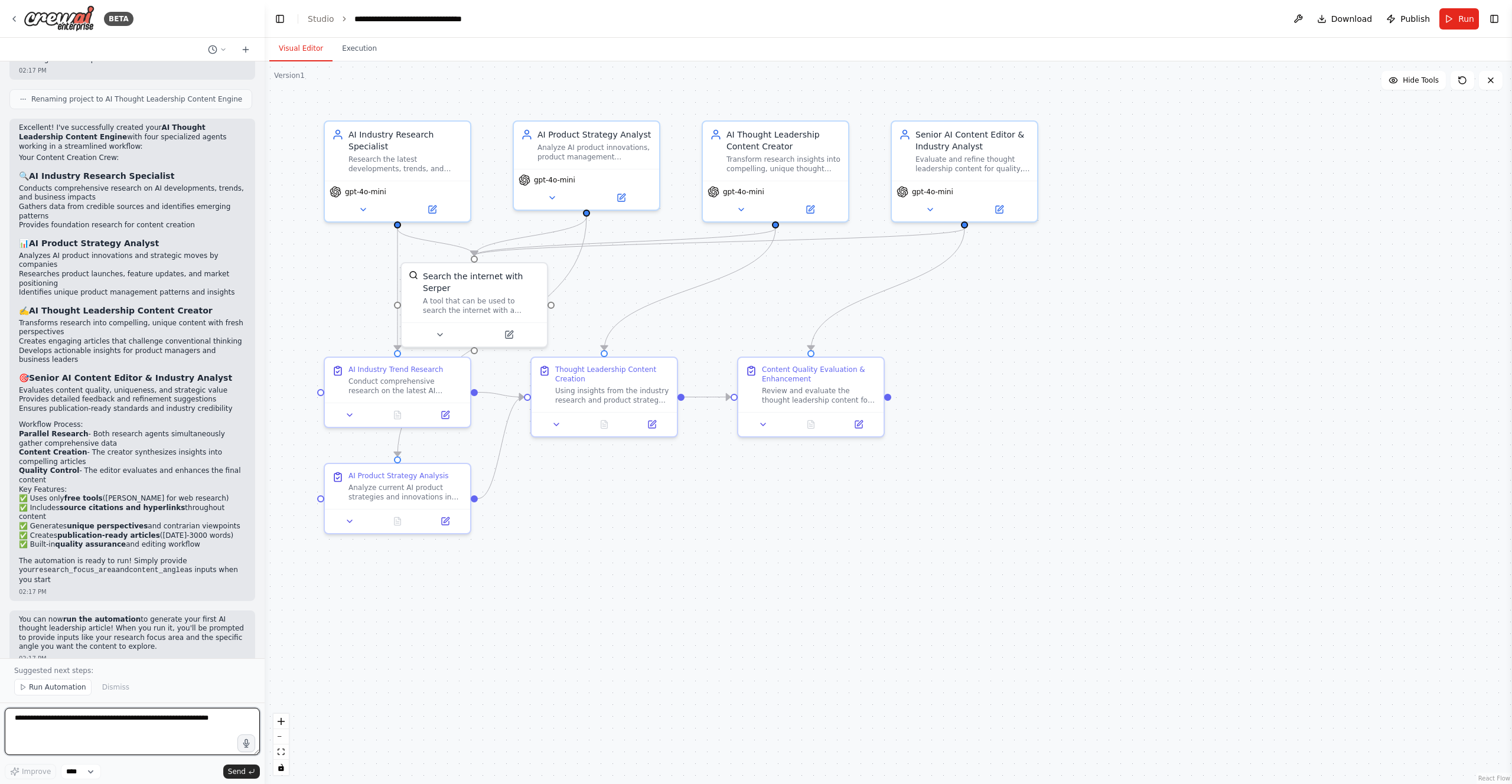
scroll to position [930, 0]
